Goal: Information Seeking & Learning: Learn about a topic

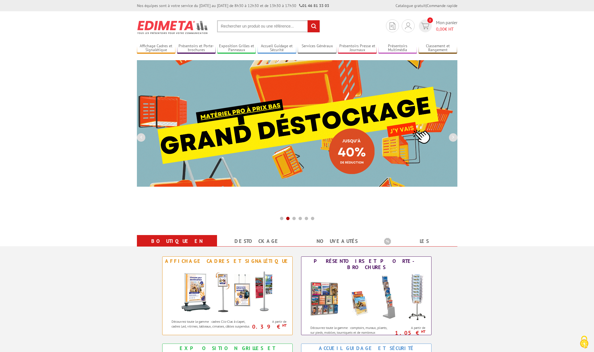
click at [236, 25] on input "text" at bounding box center [268, 26] width 103 height 12
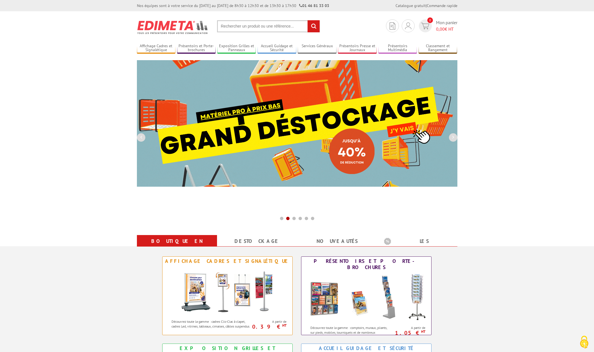
type input "o"
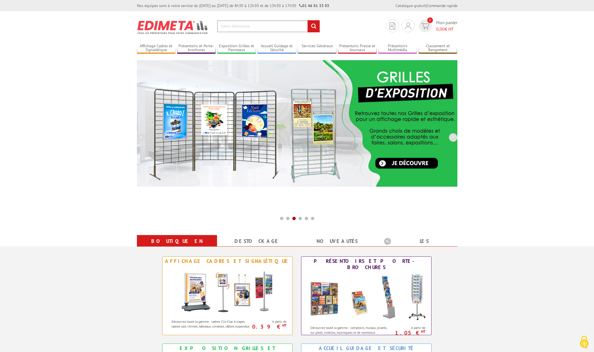
type input "totem bienvenue"
click at [313, 26] on input "rechercher" at bounding box center [314, 26] width 12 height 12
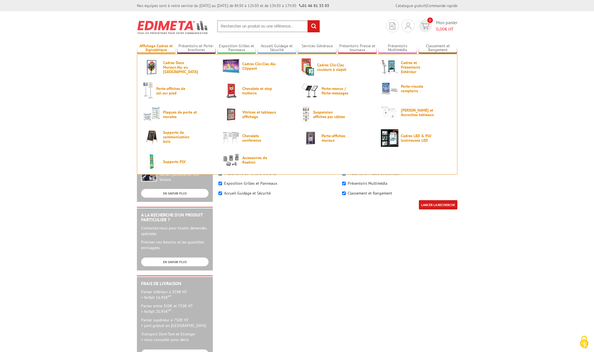
click at [155, 48] on link "Affichage Cadres et Signalétique" at bounding box center [156, 48] width 39 height 9
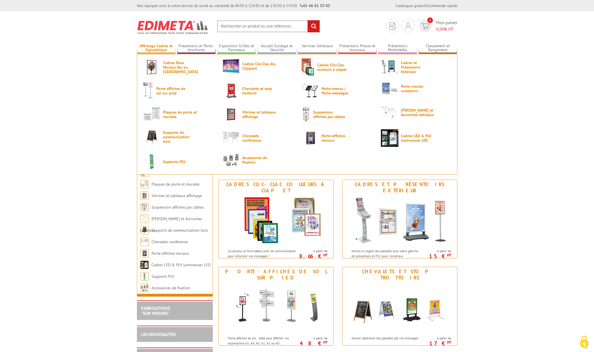
click at [158, 47] on link "Affichage Cadres et Signalétique" at bounding box center [156, 48] width 39 height 9
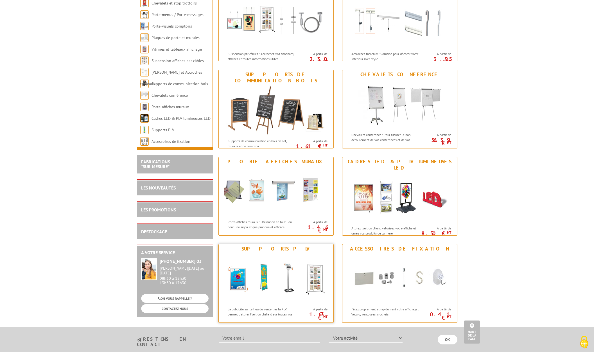
scroll to position [541, 0]
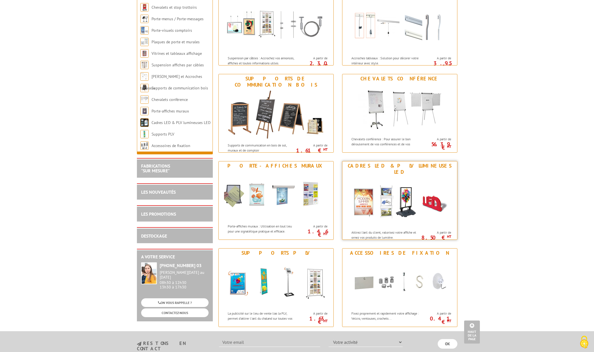
click at [379, 166] on div "Cadres LED & PLV lumineuses LED" at bounding box center [400, 169] width 112 height 12
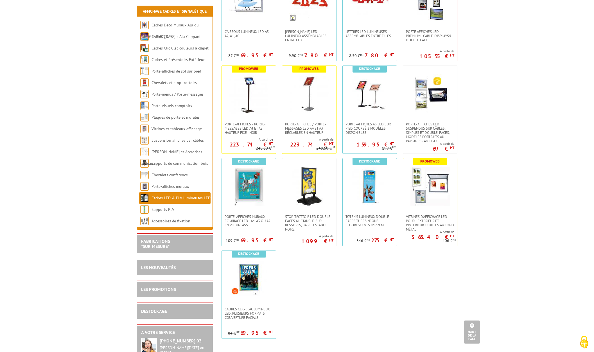
scroll to position [261, 0]
click at [367, 193] on img at bounding box center [369, 185] width 39 height 39
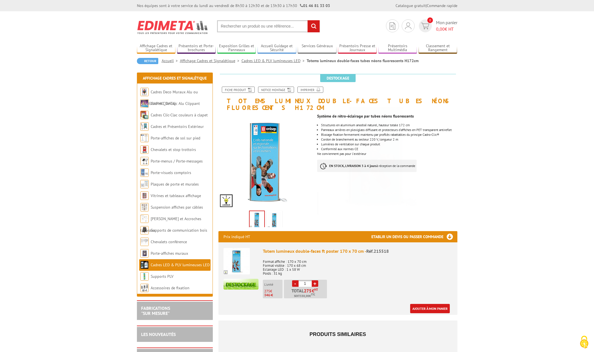
click at [272, 214] on img at bounding box center [274, 220] width 13 height 17
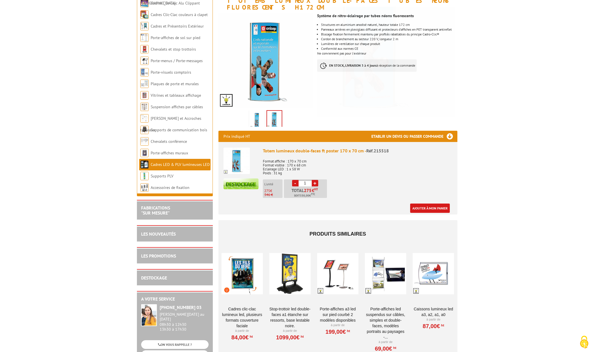
scroll to position [103, 0]
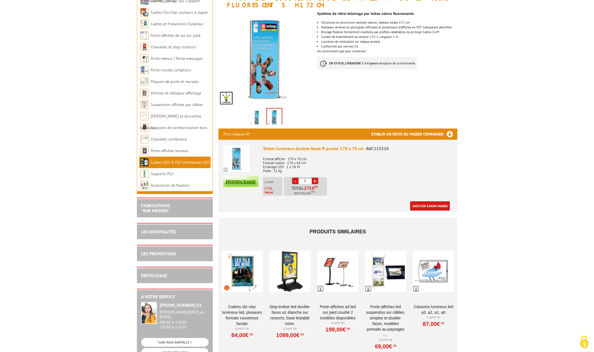
click at [168, 234] on div "LES NOUVEAUTÉS" at bounding box center [175, 231] width 76 height 16
click at [169, 233] on link "LES NOUVEAUTÉS" at bounding box center [158, 232] width 35 height 6
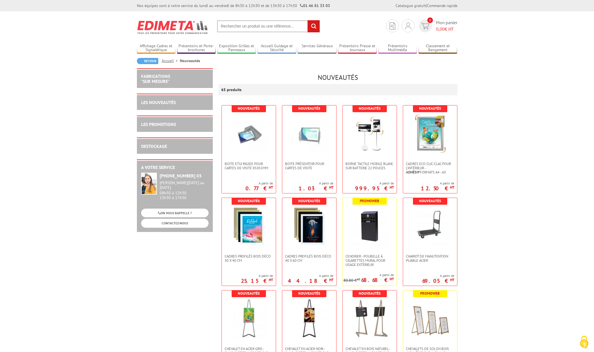
click at [251, 25] on input "text" at bounding box center [268, 26] width 103 height 12
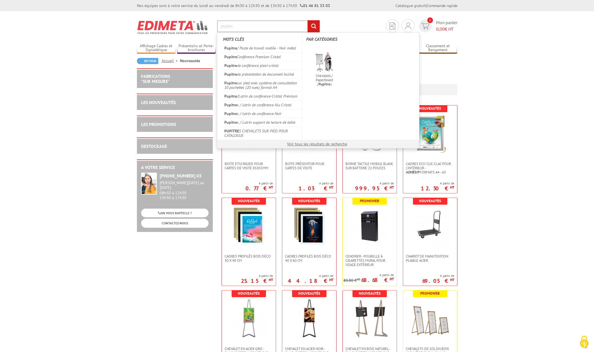
type input "pupitre"
click at [313, 26] on input "rechercher" at bounding box center [314, 26] width 12 height 12
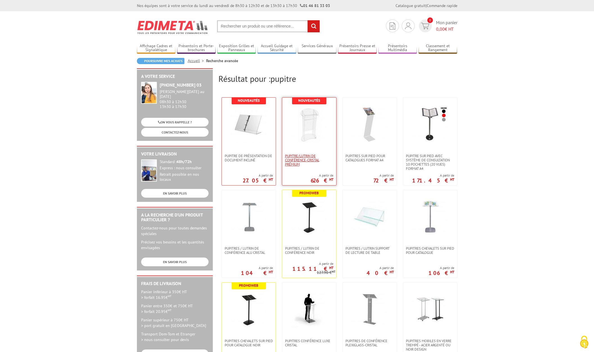
click at [301, 161] on span "Pupitre/Lutrin de conférence-Cristal Prémium" at bounding box center [309, 160] width 48 height 13
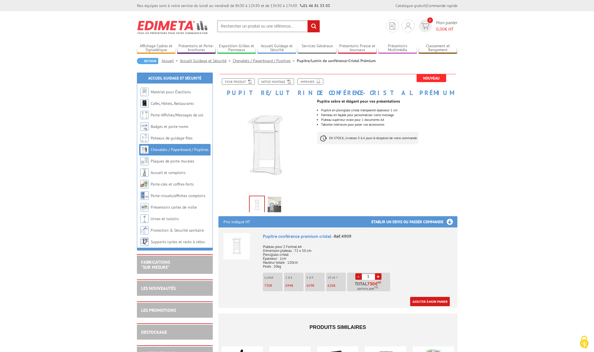
click at [275, 207] on img at bounding box center [274, 205] width 13 height 17
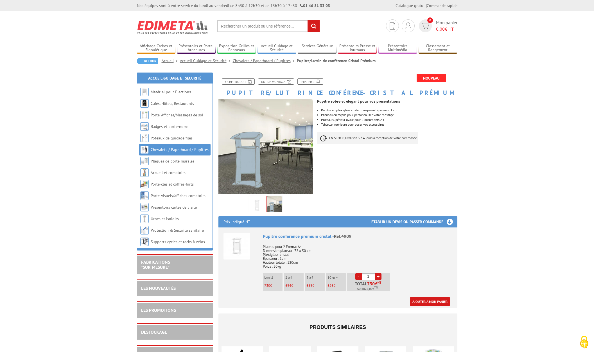
click at [254, 204] on img at bounding box center [256, 205] width 13 height 17
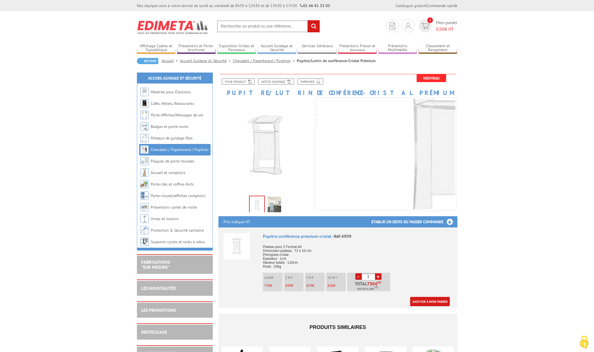
click at [203, 151] on link "Chevalets / Paperboard / Pupitres" at bounding box center [180, 149] width 58 height 5
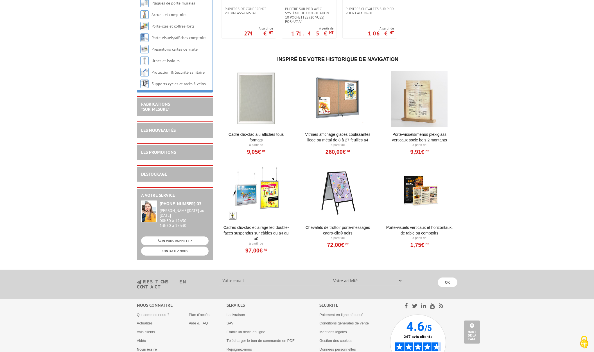
scroll to position [660, 0]
